Goal: Ask a question: Seek information or help from site administrators or community

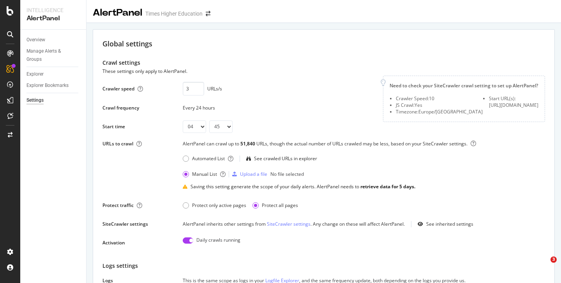
select select "04"
select select "45"
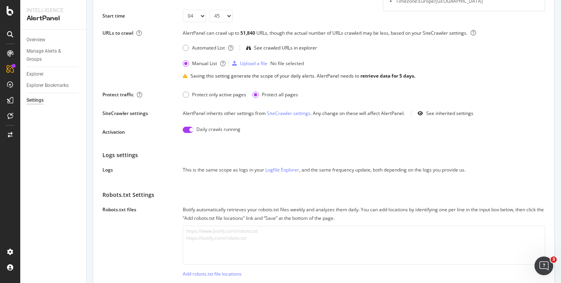
scroll to position [160, 0]
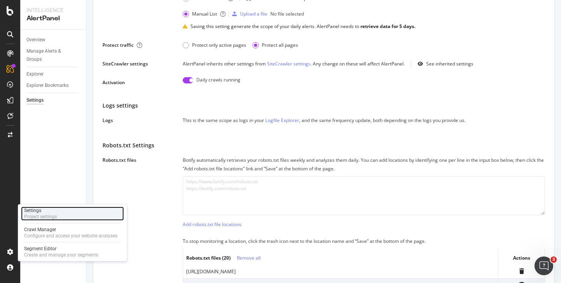
click at [39, 215] on div "Project settings" at bounding box center [40, 217] width 33 height 6
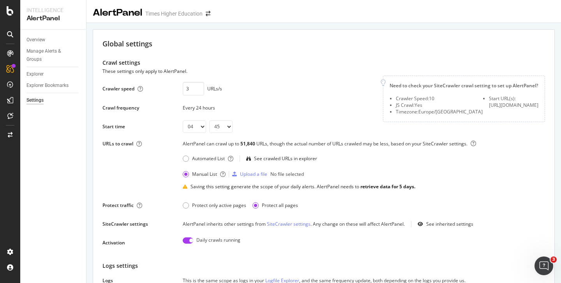
scroll to position [1, 0]
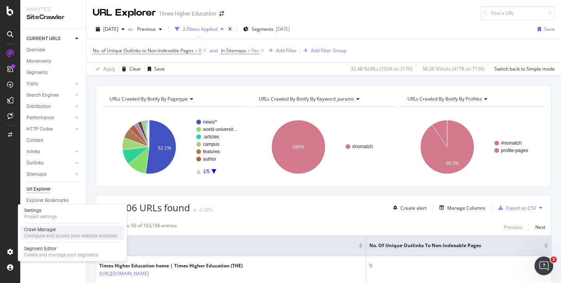
click at [41, 231] on div "Crawl Manager" at bounding box center [70, 229] width 93 height 6
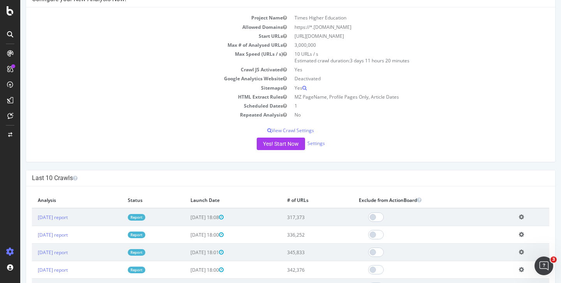
scroll to position [78, 0]
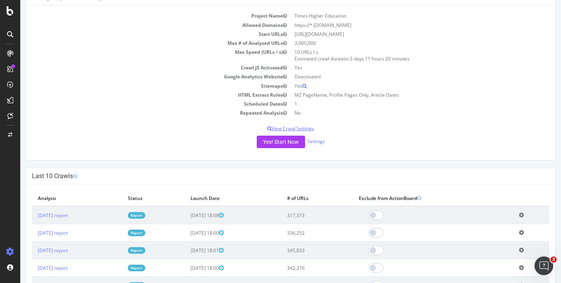
click at [296, 129] on p "View Crawl Settings" at bounding box center [290, 128] width 517 height 7
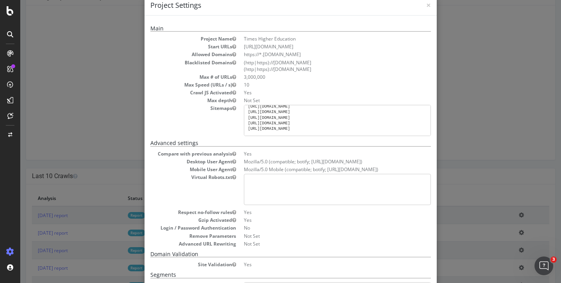
scroll to position [0, 0]
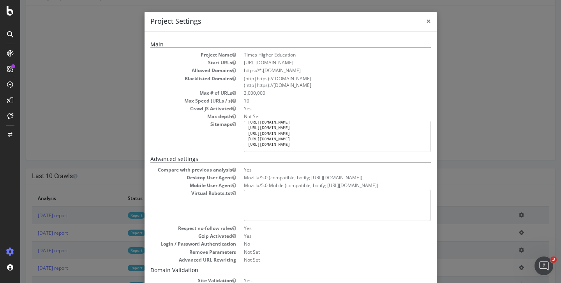
click at [426, 20] on span "×" at bounding box center [428, 21] width 5 height 11
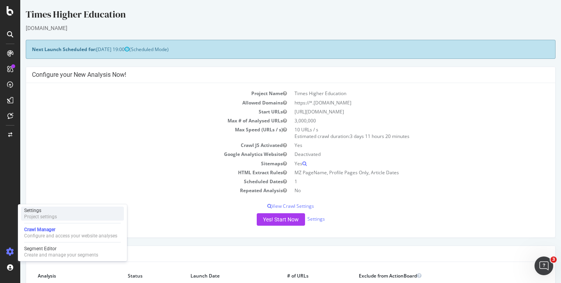
click at [49, 215] on div "Project settings" at bounding box center [40, 217] width 33 height 6
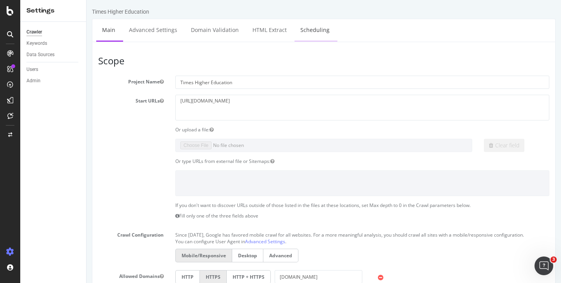
click at [306, 29] on link "Scheduling" at bounding box center [315, 29] width 41 height 21
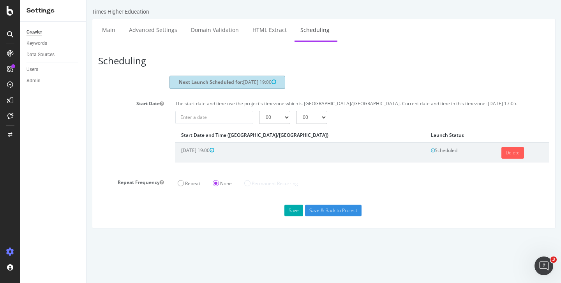
click at [7, 250] on icon at bounding box center [10, 252] width 8 height 8
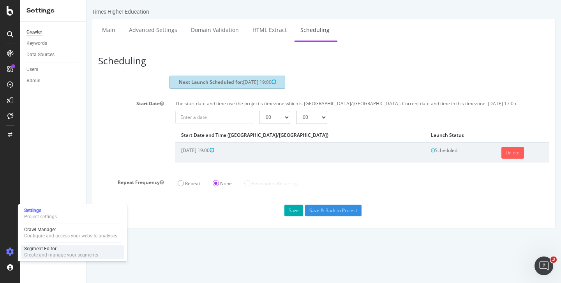
click at [37, 250] on div "Segment Editor" at bounding box center [61, 248] width 74 height 6
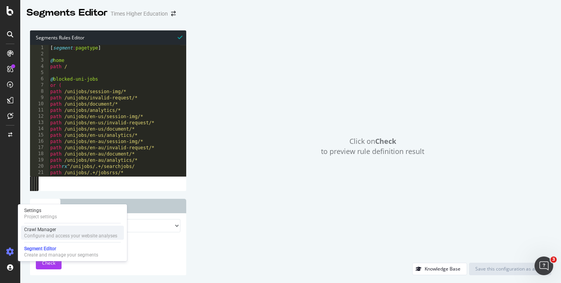
click at [46, 228] on div "Crawl Manager" at bounding box center [70, 229] width 93 height 6
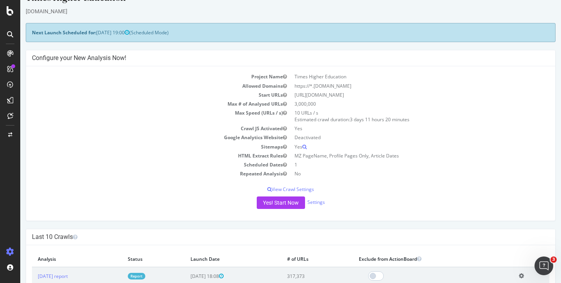
scroll to position [19, 0]
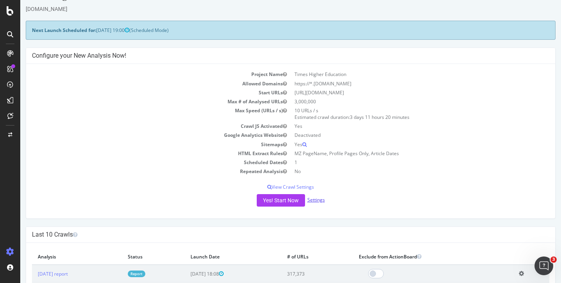
click at [316, 201] on link "Settings" at bounding box center [316, 199] width 18 height 7
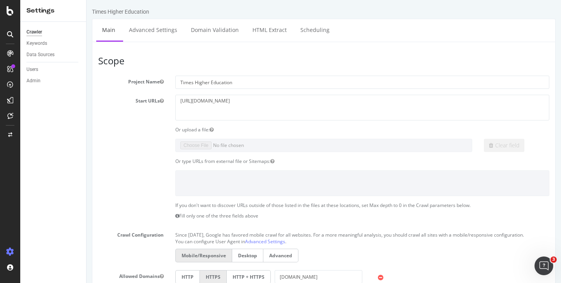
click at [108, 31] on link "Main" at bounding box center [108, 29] width 25 height 21
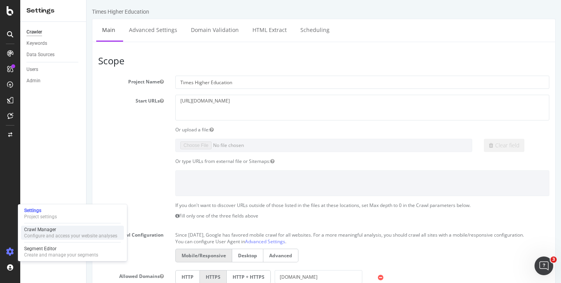
click at [36, 233] on div "Configure and access your website analyses" at bounding box center [70, 236] width 93 height 6
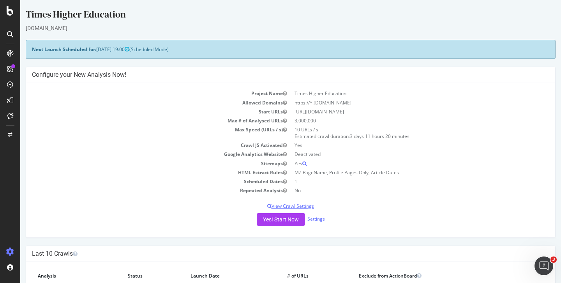
click at [280, 206] on p "View Crawl Settings" at bounding box center [290, 206] width 517 height 7
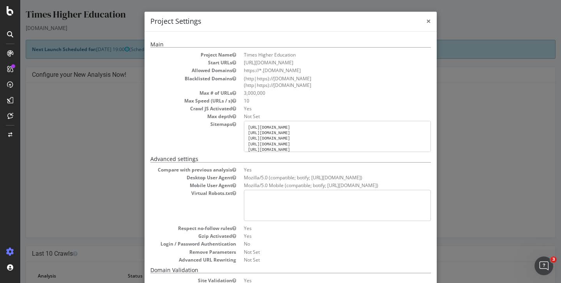
click at [426, 20] on span "×" at bounding box center [428, 21] width 5 height 11
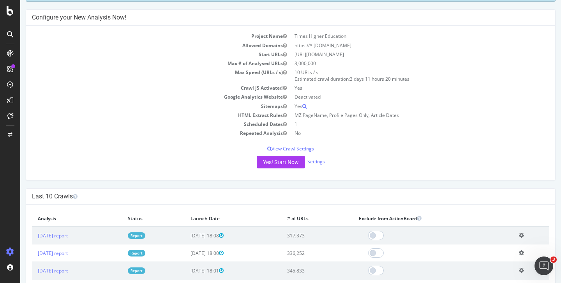
scroll to position [60, 0]
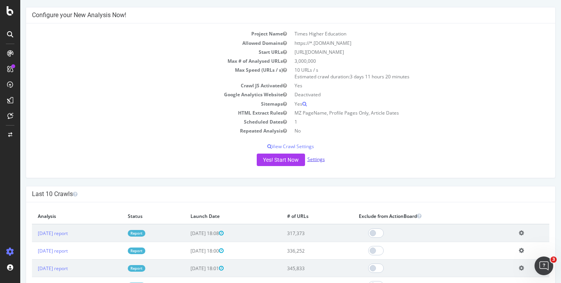
click at [316, 161] on link "Settings" at bounding box center [316, 159] width 18 height 7
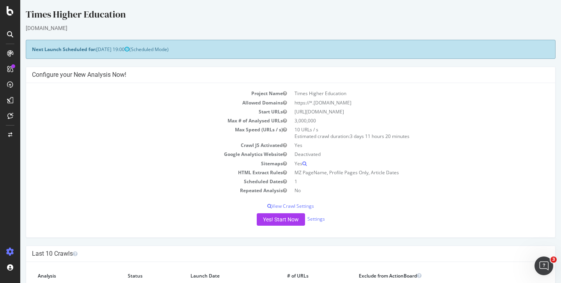
scroll to position [2, 0]
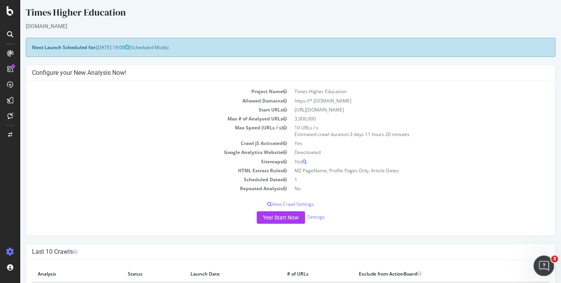
click at [540, 267] on icon "Open Intercom Messenger" at bounding box center [543, 264] width 13 height 13
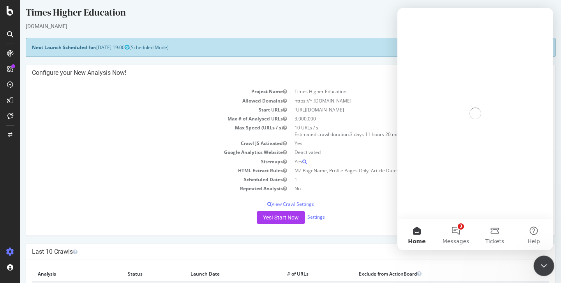
scroll to position [0, 0]
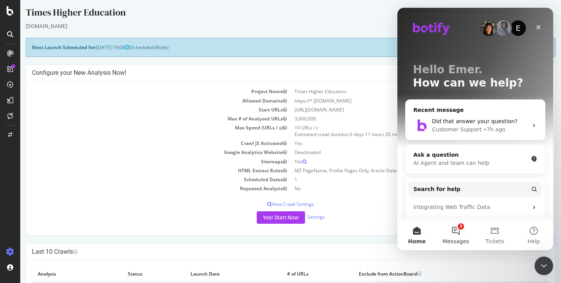
click at [454, 232] on button "3 Messages" at bounding box center [455, 234] width 39 height 31
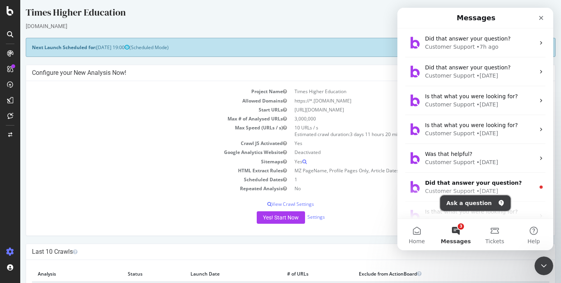
click at [465, 203] on button "Ask a question" at bounding box center [475, 203] width 71 height 16
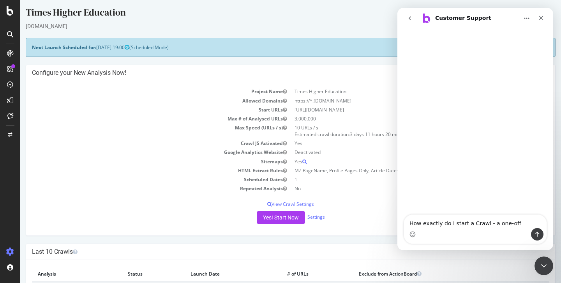
type textarea "How exactly do I start a Crawl - a one-off"
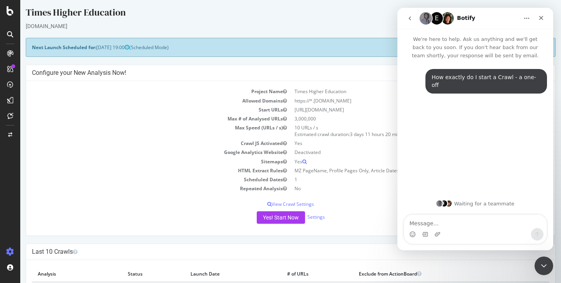
click at [420, 228] on textarea "Message…" at bounding box center [475, 221] width 143 height 13
type textarea "Do I just press Yes! Start Now button?"
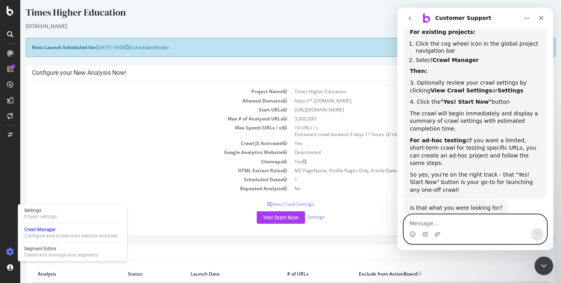
scroll to position [226, 0]
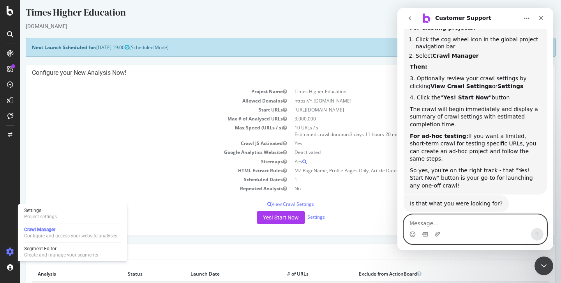
click at [438, 223] on textarea "Message…" at bounding box center [475, 221] width 143 height 13
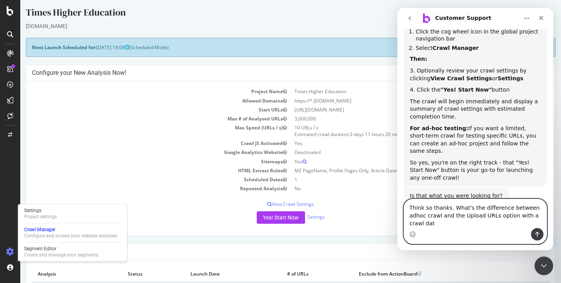
scroll to position [242, 0]
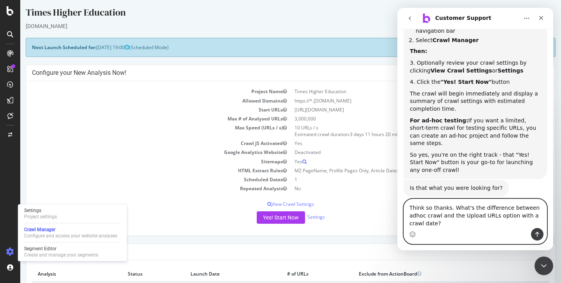
type textarea "Think so thanks. What's the difference between adhoc crawl and the Upload URLs …"
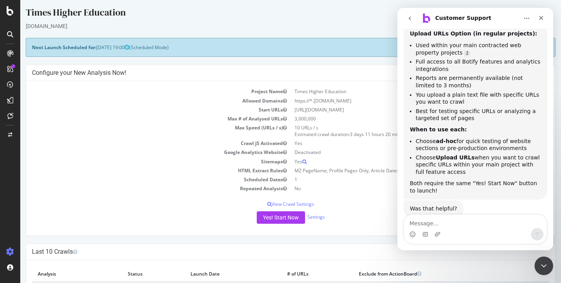
scroll to position [570, 0]
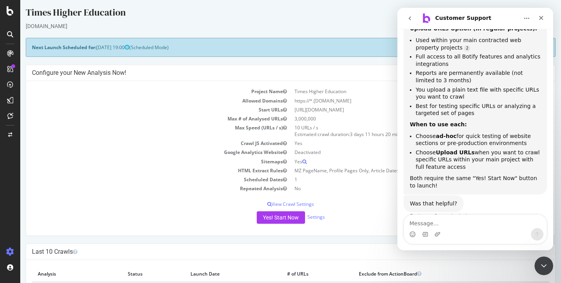
click at [415, 222] on textarea "Message…" at bounding box center [475, 221] width 143 height 13
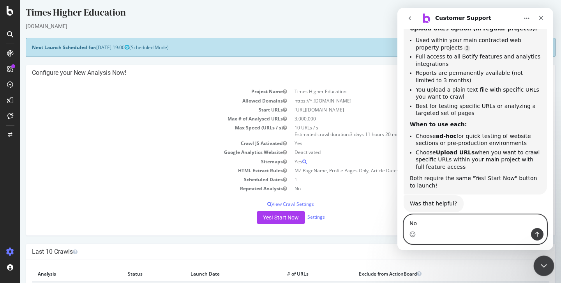
type textarea "No"
click at [541, 266] on icon "Close Intercom Messenger" at bounding box center [542, 264] width 9 height 9
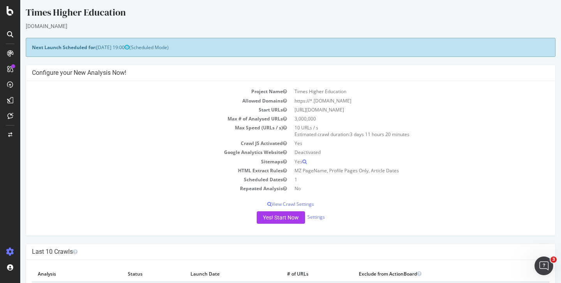
scroll to position [558, 0]
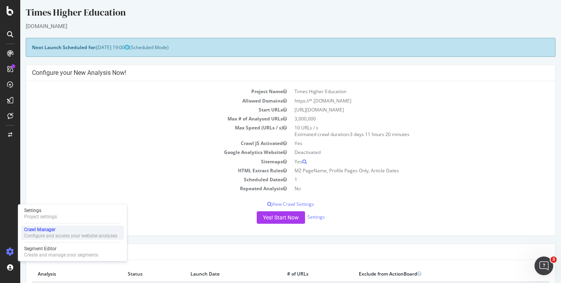
click at [36, 229] on div "Crawl Manager" at bounding box center [70, 229] width 93 height 6
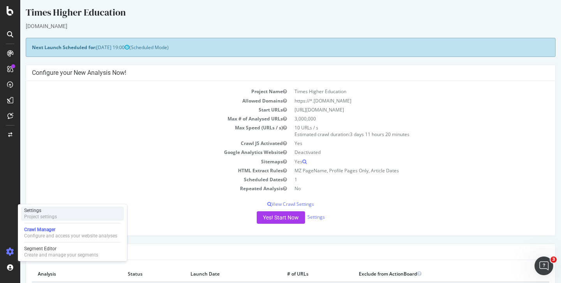
click at [40, 214] on div "Project settings" at bounding box center [40, 217] width 33 height 6
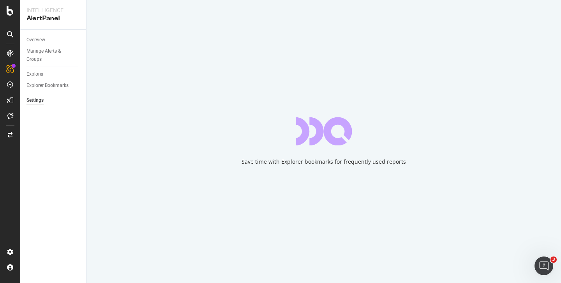
select select "04"
select select "45"
